Goal: Task Accomplishment & Management: Complete application form

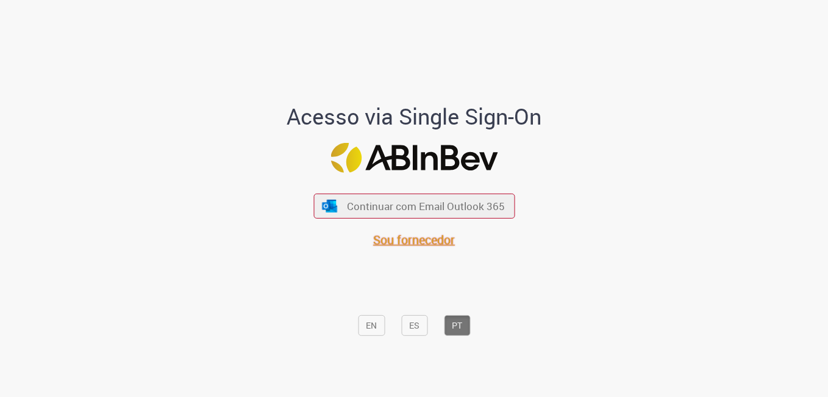
click at [420, 232] on span "Sou fornecedor" at bounding box center [414, 239] width 82 height 16
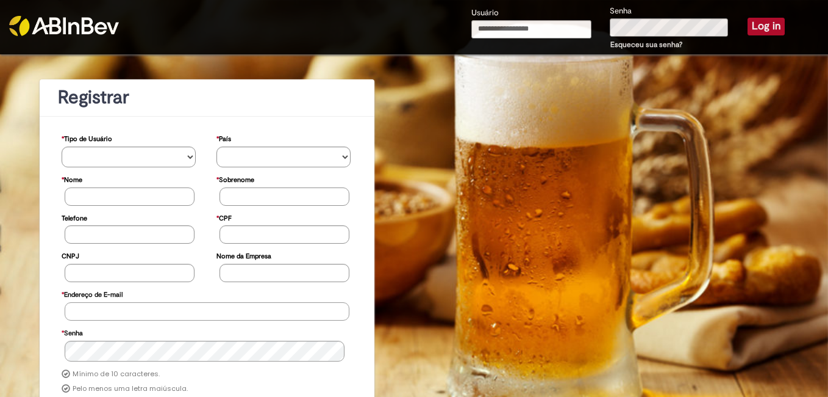
type input "**********"
click at [761, 21] on button "Log in" at bounding box center [766, 26] width 37 height 17
